Goal: Task Accomplishment & Management: Complete application form

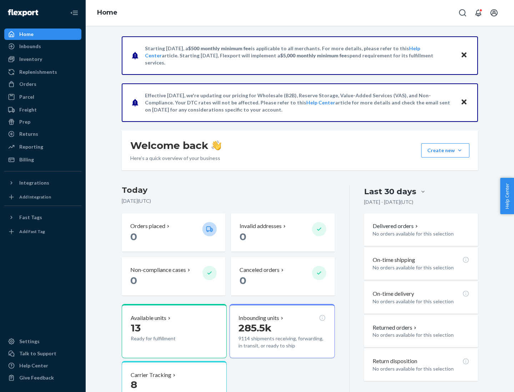
click at [460, 151] on button "Create new Create new inbound Create new order Create new product" at bounding box center [445, 150] width 48 height 14
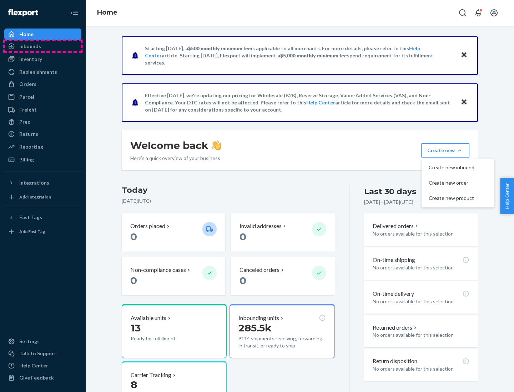
click at [43, 46] on div "Inbounds" at bounding box center [43, 46] width 76 height 10
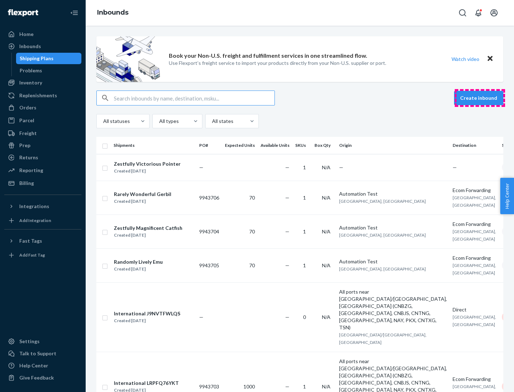
click at [480, 98] on button "Create inbound" at bounding box center [478, 98] width 49 height 14
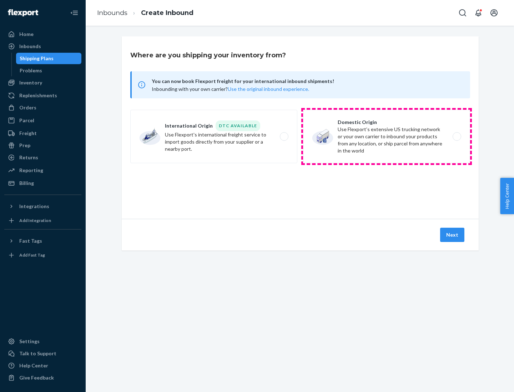
click at [386, 137] on label "Domestic Origin Use Flexport’s extensive US trucking network or your own carrie…" at bounding box center [386, 137] width 167 height 54
click at [456, 137] on input "Domestic Origin Use Flexport’s extensive US trucking network or your own carrie…" at bounding box center [458, 137] width 5 height 5
radio input "true"
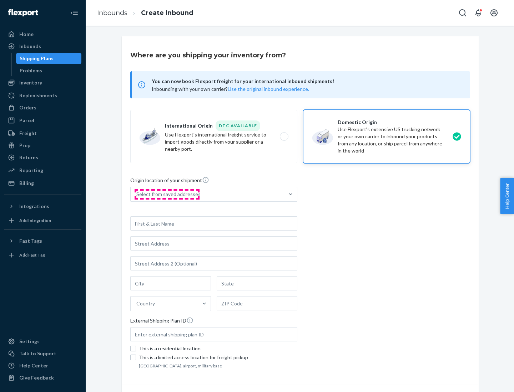
click at [167, 194] on div "Select from saved addresses" at bounding box center [168, 194] width 64 height 7
click at [137, 194] on input "Select from saved addresses" at bounding box center [136, 194] width 1 height 7
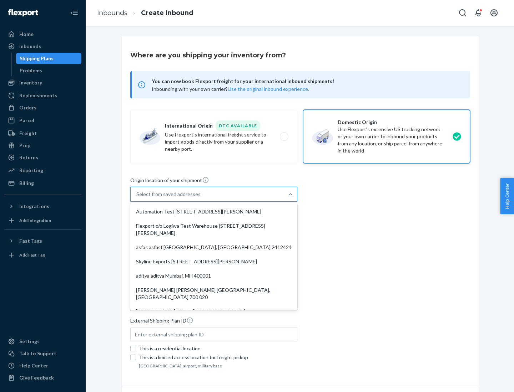
scroll to position [3, 0]
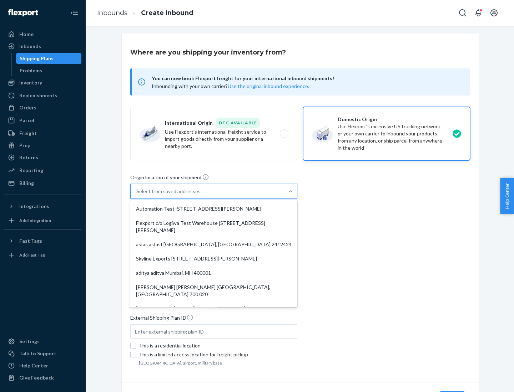
click at [214, 209] on div "Automation Test [STREET_ADDRESS][PERSON_NAME]" at bounding box center [214, 209] width 164 height 14
click at [137, 195] on input "option Automation Test [STREET_ADDRESS][PERSON_NAME]. 9 results available. Use …" at bounding box center [136, 191] width 1 height 7
type input "Automation Test"
type input "9th Floor"
type input "[GEOGRAPHIC_DATA]"
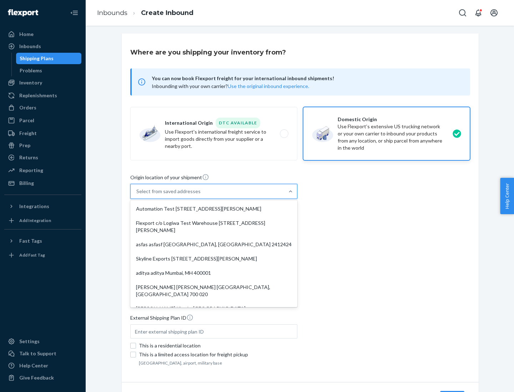
type input "CA"
type input "94104"
type input "[STREET_ADDRESS][PERSON_NAME]"
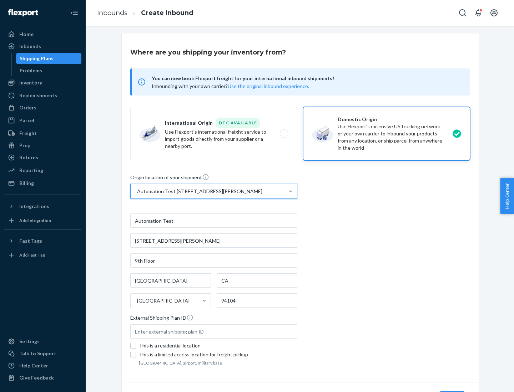
scroll to position [42, 0]
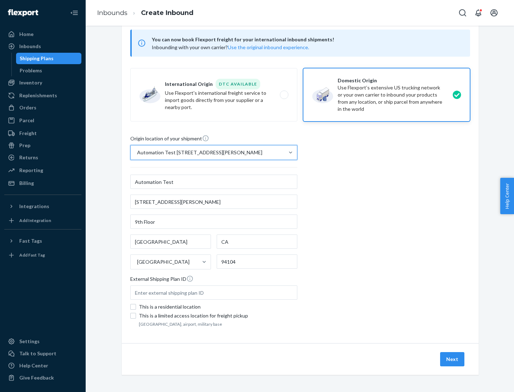
click at [452, 360] on button "Next" at bounding box center [452, 360] width 24 height 14
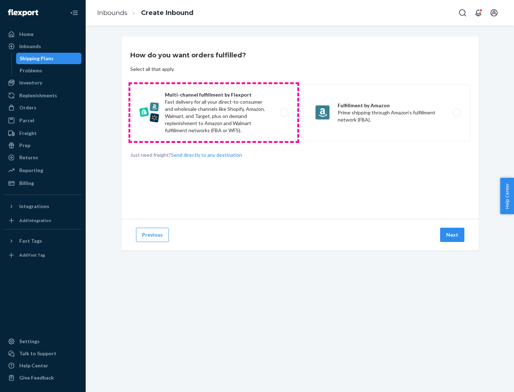
click at [214, 113] on label "Multi-channel fulfillment by Flexport Fast delivery for all your direct-to-cons…" at bounding box center [213, 112] width 167 height 57
click at [284, 113] on input "Multi-channel fulfillment by Flexport Fast delivery for all your direct-to-cons…" at bounding box center [286, 113] width 5 height 5
radio input "true"
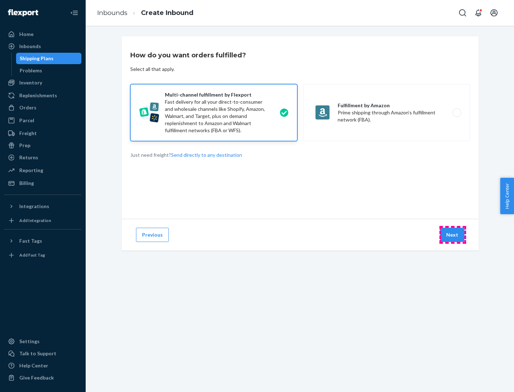
click at [452, 235] on button "Next" at bounding box center [452, 235] width 24 height 14
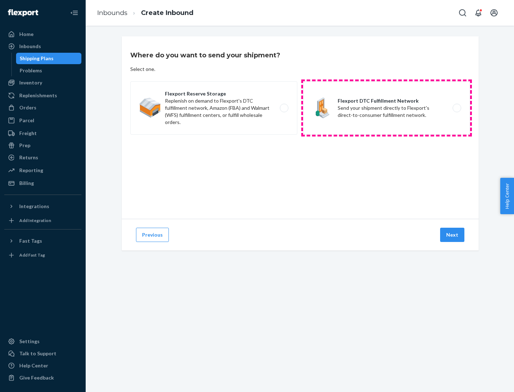
click at [386, 108] on label "Flexport DTC Fulfillment Network Send your shipment directly to Flexport's dire…" at bounding box center [386, 108] width 167 height 54
click at [456, 108] on input "Flexport DTC Fulfillment Network Send your shipment directly to Flexport's dire…" at bounding box center [458, 108] width 5 height 5
radio input "true"
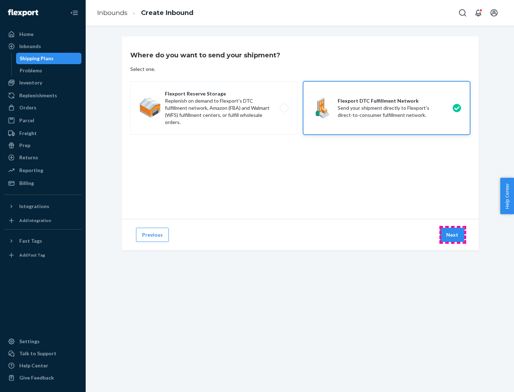
click at [452, 235] on button "Next" at bounding box center [452, 235] width 24 height 14
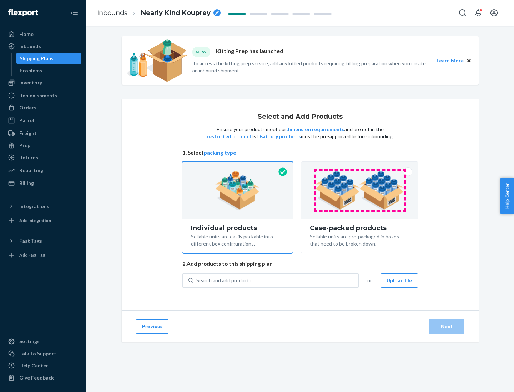
click at [360, 191] on img at bounding box center [359, 190] width 89 height 39
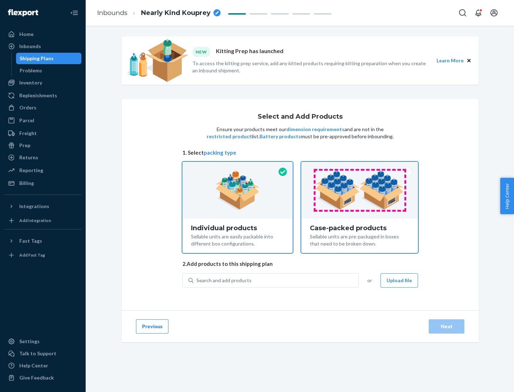
click at [360, 167] on input "Case-packed products Sellable units are pre-packaged in boxes that need to be b…" at bounding box center [359, 164] width 5 height 5
radio input "true"
radio input "false"
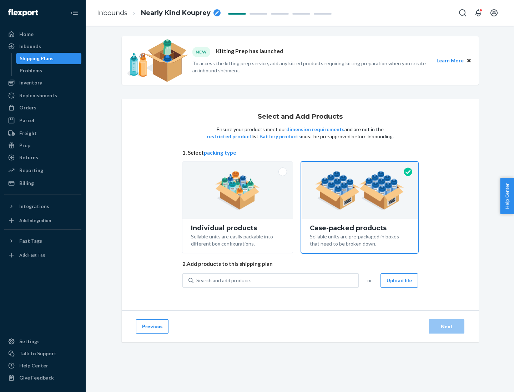
click at [276, 280] on div "Search and add products" at bounding box center [275, 280] width 165 height 13
click at [197, 280] on input "Search and add products" at bounding box center [196, 280] width 1 height 7
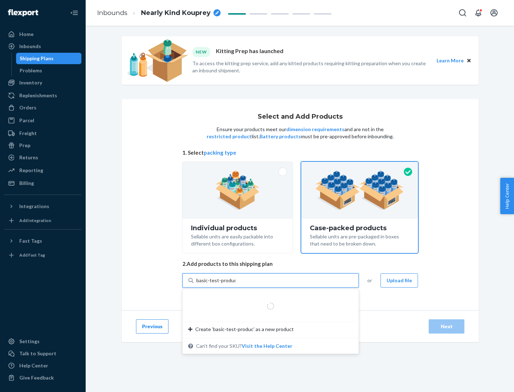
type input "basic-test-product-1"
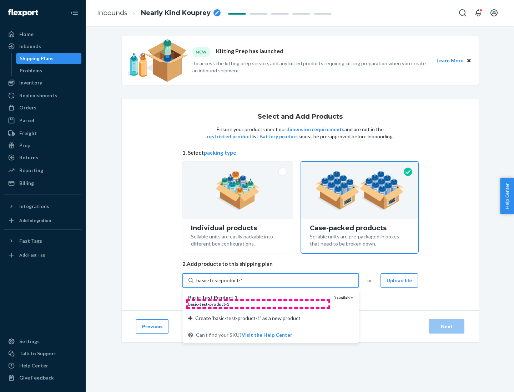
click at [258, 304] on div "basic - test - product - 1" at bounding box center [258, 304] width 140 height 6
click at [242, 284] on input "basic-test-product-1" at bounding box center [219, 280] width 46 height 7
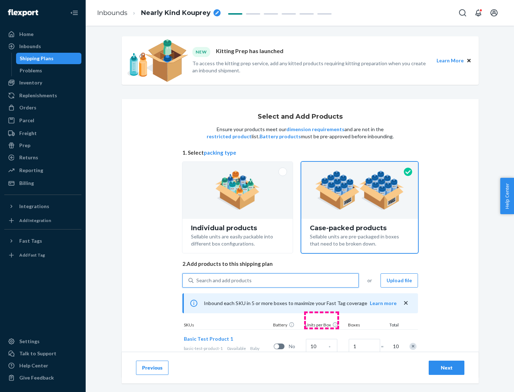
scroll to position [26, 0]
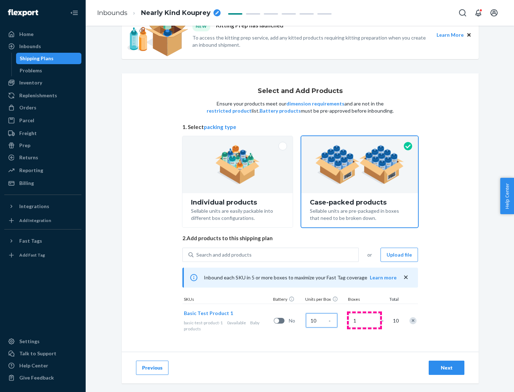
type input "10"
type input "7"
click at [446, 368] on div "Next" at bounding box center [447, 368] width 24 height 7
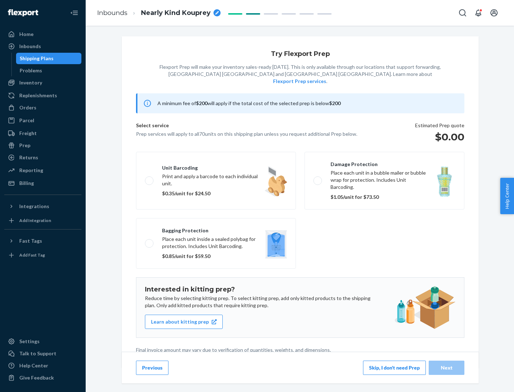
scroll to position [2, 0]
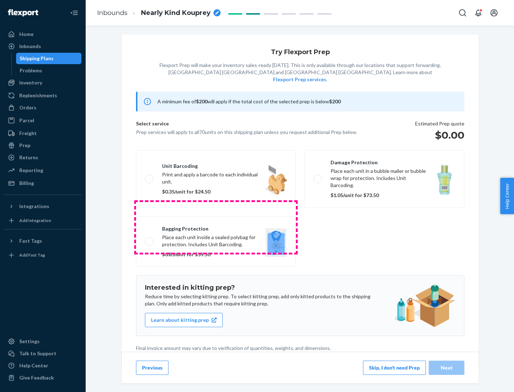
click at [216, 227] on label "Bagging protection Place each unit inside a sealed polybag for protection. Incl…" at bounding box center [216, 242] width 160 height 51
click at [149, 239] on input "Bagging protection Place each unit inside a sealed polybag for protection. Incl…" at bounding box center [147, 241] width 5 height 5
checkbox input "true"
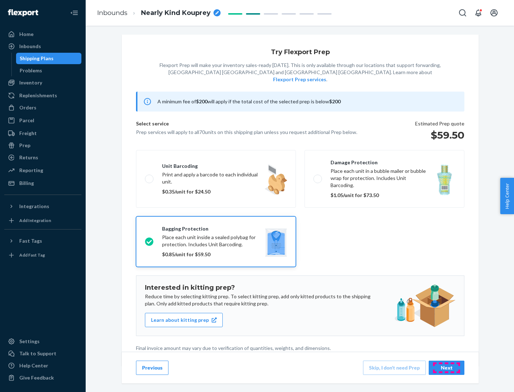
click at [446, 368] on div "Next" at bounding box center [447, 368] width 24 height 7
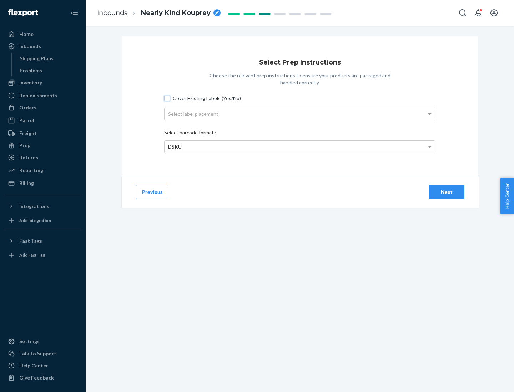
click at [167, 98] on input "Cover Existing Labels (Yes/No)" at bounding box center [167, 99] width 6 height 6
checkbox input "true"
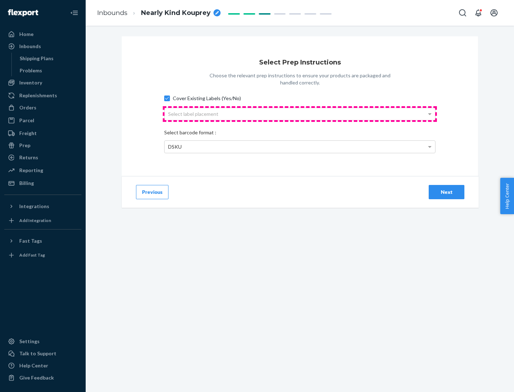
click at [300, 114] on div "Select label placement" at bounding box center [299, 114] width 270 height 12
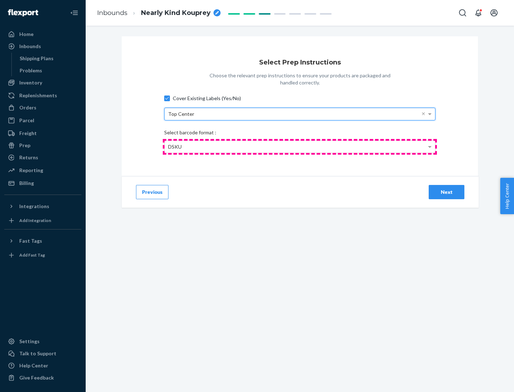
click at [300, 147] on div "DSKU" at bounding box center [299, 147] width 270 height 12
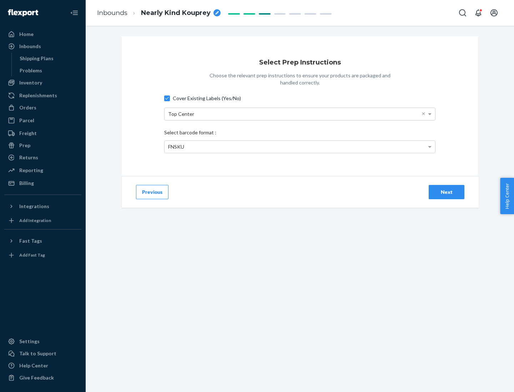
click at [446, 192] on div "Next" at bounding box center [447, 192] width 24 height 7
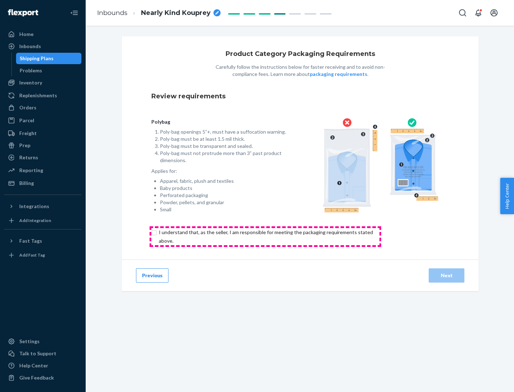
click at [265, 237] on input "checkbox" at bounding box center [269, 236] width 237 height 17
checkbox input "true"
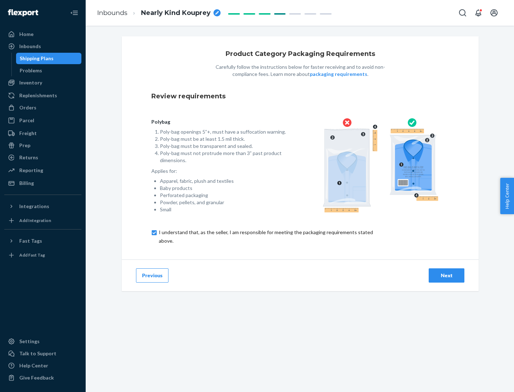
click at [446, 275] on div "Next" at bounding box center [447, 275] width 24 height 7
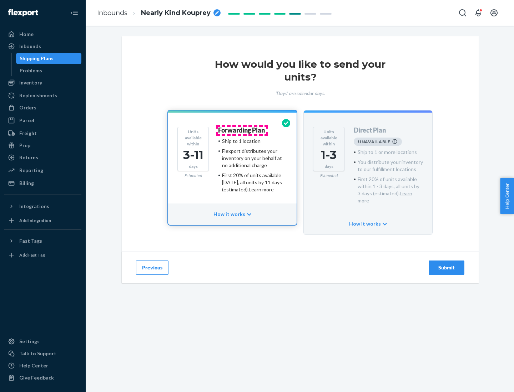
click at [242, 130] on h4 "Forwarding Plan" at bounding box center [241, 130] width 47 height 7
click at [446, 264] on div "Submit" at bounding box center [447, 267] width 24 height 7
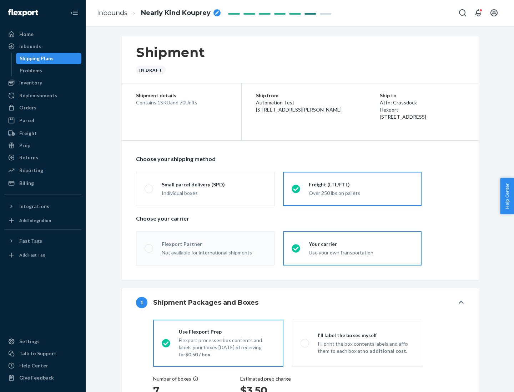
radio input "true"
radio input "false"
radio input "true"
radio input "false"
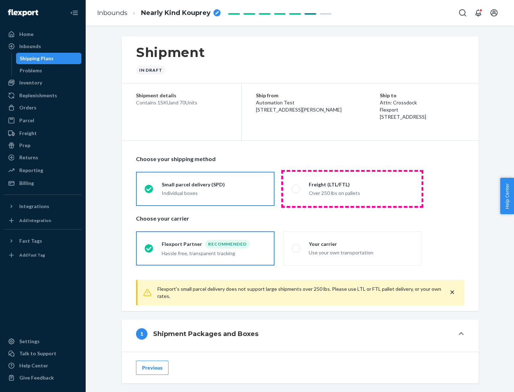
click at [352, 189] on div "Over 250 lbs on pallets" at bounding box center [361, 192] width 104 height 9
click at [296, 189] on input "Freight (LTL/FTL) Over 250 lbs on pallets" at bounding box center [294, 189] width 5 height 5
radio input "true"
radio input "false"
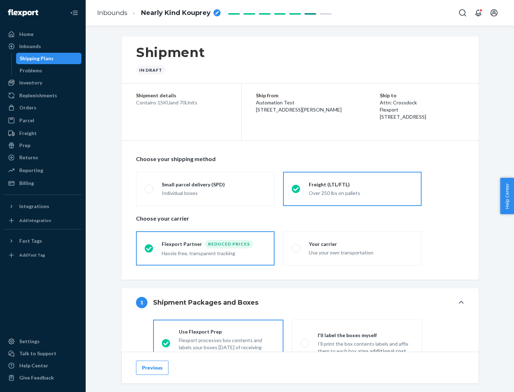
scroll to position [40, 0]
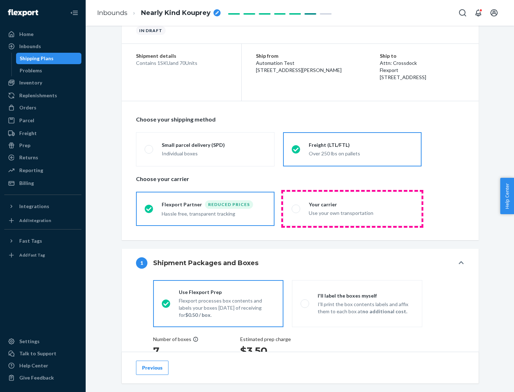
click at [352, 209] on div "Use your own transportation" at bounding box center [361, 212] width 104 height 9
click at [296, 209] on input "Your carrier Use your own transportation" at bounding box center [294, 209] width 5 height 5
radio input "true"
radio input "false"
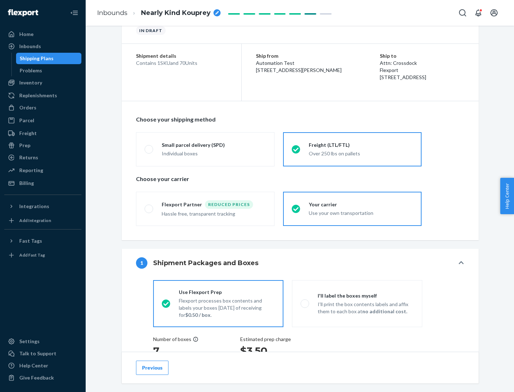
scroll to position [135, 0]
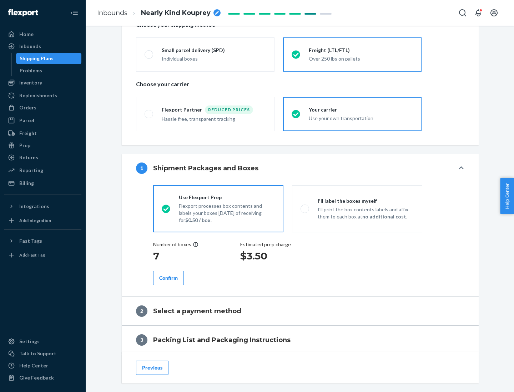
click at [357, 209] on p "I’ll print the box contents labels and affix them to each box at no additional …" at bounding box center [366, 213] width 96 height 14
click at [305, 209] on input "I'll label the boxes myself I’ll print the box contents labels and affix them t…" at bounding box center [302, 209] width 5 height 5
radio input "true"
radio input "false"
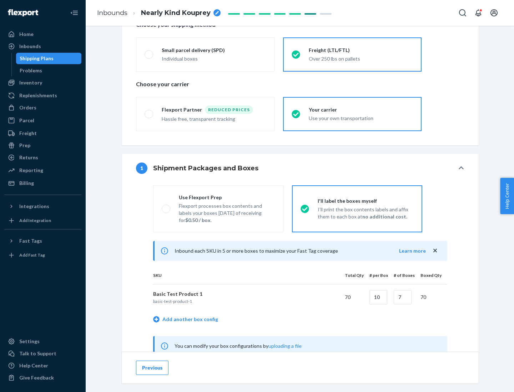
scroll to position [223, 0]
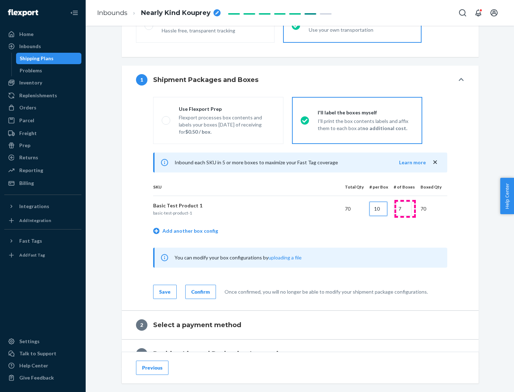
type input "10"
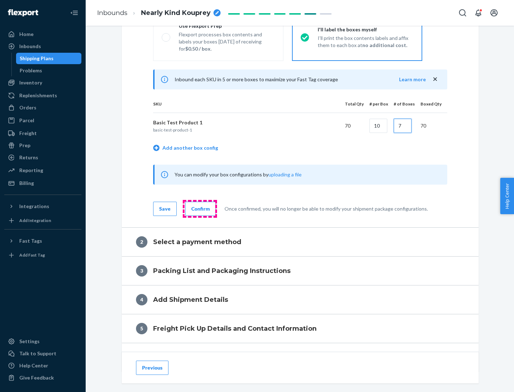
type input "7"
click at [199, 209] on div "Confirm" at bounding box center [200, 209] width 19 height 7
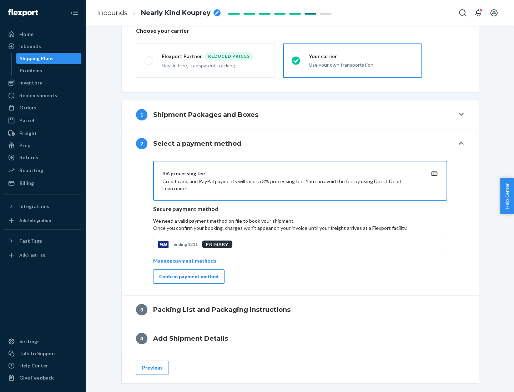
scroll to position [256, 0]
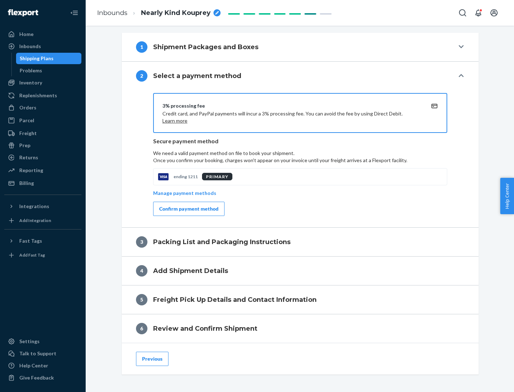
click at [188, 209] on div "Confirm payment method" at bounding box center [188, 209] width 59 height 7
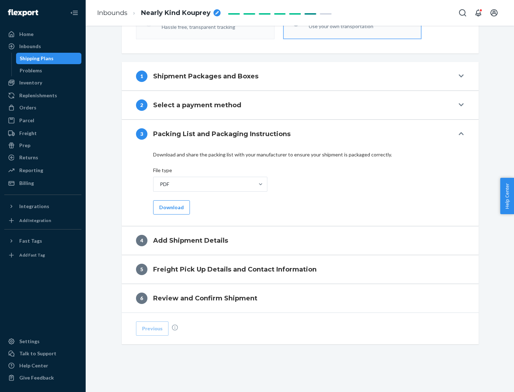
scroll to position [225, 0]
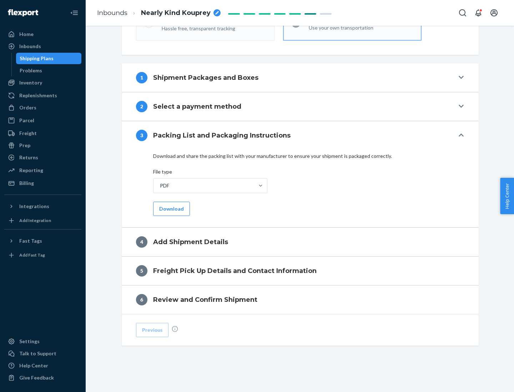
click at [171, 209] on button "Download" at bounding box center [171, 209] width 37 height 14
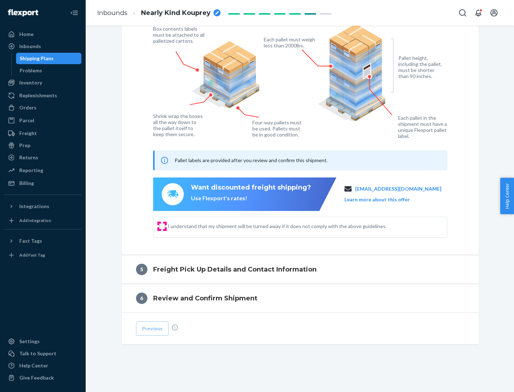
click at [162, 226] on input "I understand that my shipment will be turned away if it does not comply with th…" at bounding box center [162, 227] width 6 height 6
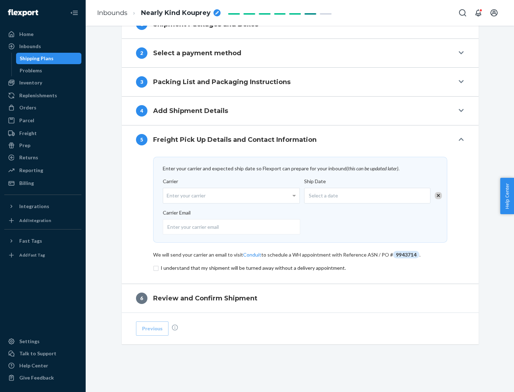
scroll to position [279, 0]
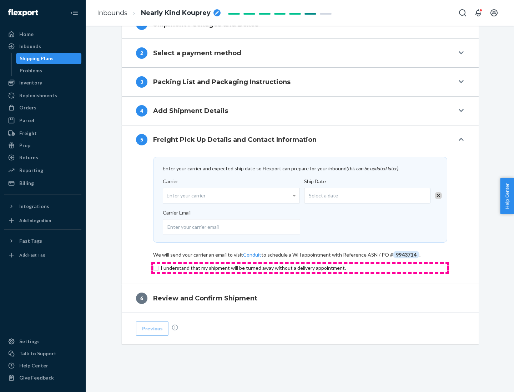
click at [300, 268] on input "checkbox" at bounding box center [300, 268] width 294 height 9
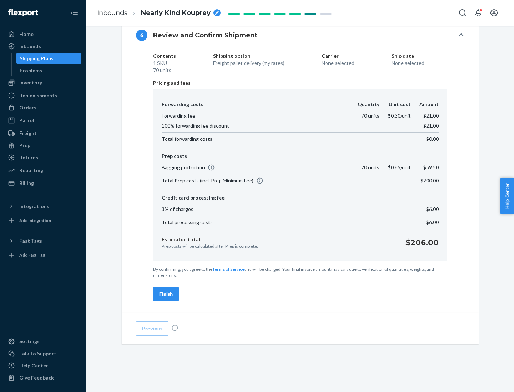
click at [166, 294] on div "Finish" at bounding box center [166, 294] width 14 height 7
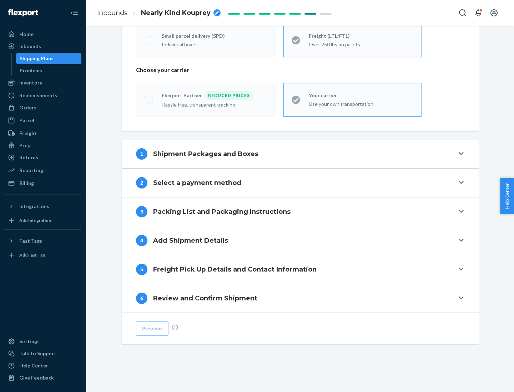
scroll to position [149, 0]
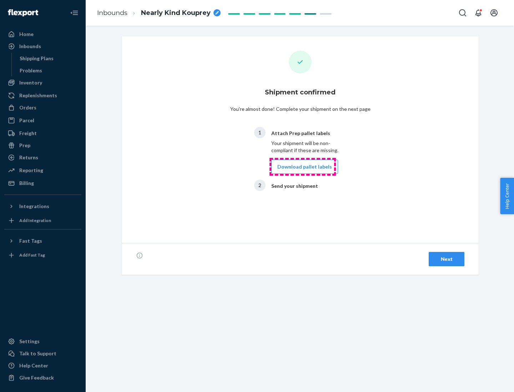
click at [303, 167] on button "Download pallet labels" at bounding box center [304, 167] width 67 height 14
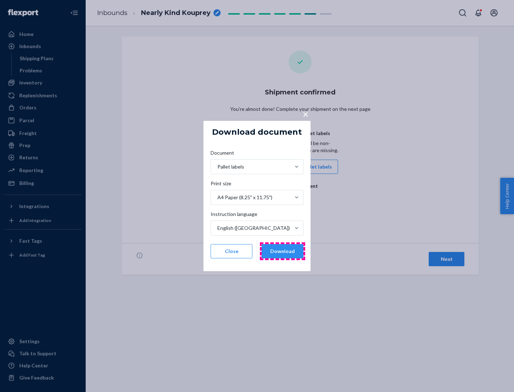
click at [282, 252] on button "Download" at bounding box center [283, 251] width 42 height 14
click at [305, 114] on span "×" at bounding box center [306, 114] width 6 height 12
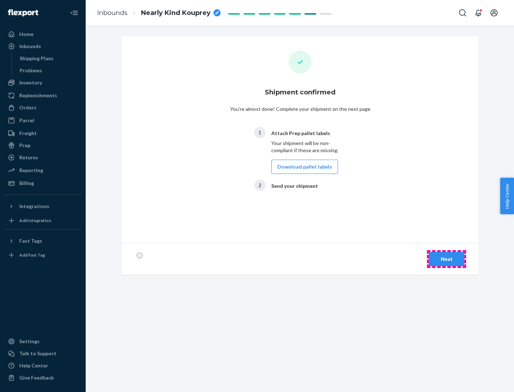
click at [446, 259] on div "Next" at bounding box center [447, 259] width 24 height 7
